Goal: Task Accomplishment & Management: Use online tool/utility

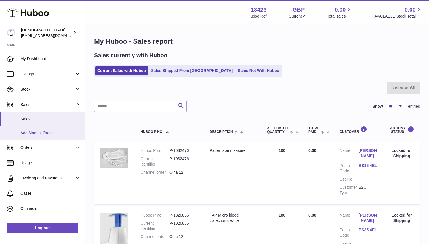
click at [53, 134] on span "Add Manual Order" at bounding box center [50, 132] width 60 height 5
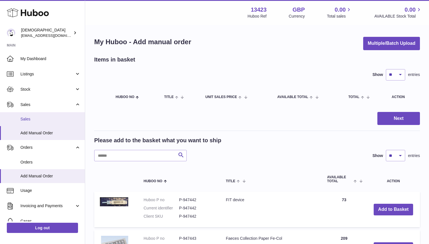
click at [45, 117] on span "Sales" at bounding box center [50, 118] width 60 height 5
